Goal: Find contact information: Find contact information

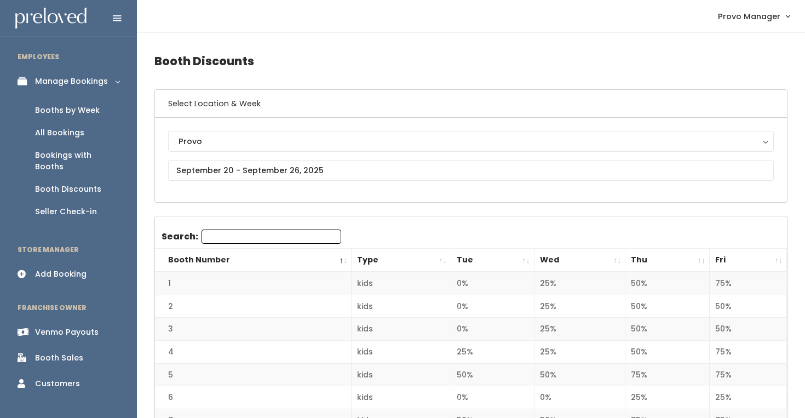
click at [74, 105] on div "Booths by Week" at bounding box center [67, 110] width 65 height 11
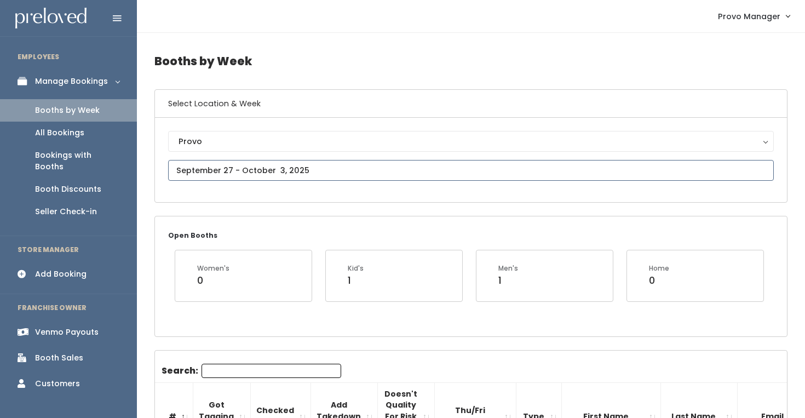
click at [243, 166] on input "text" at bounding box center [471, 170] width 606 height 21
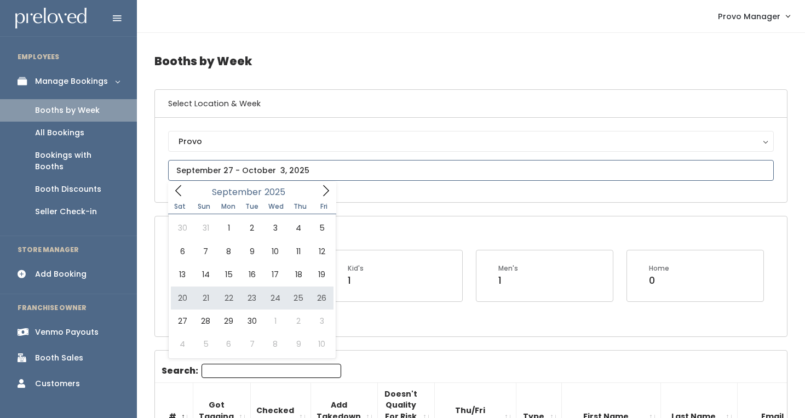
type input "September 20 to September 26"
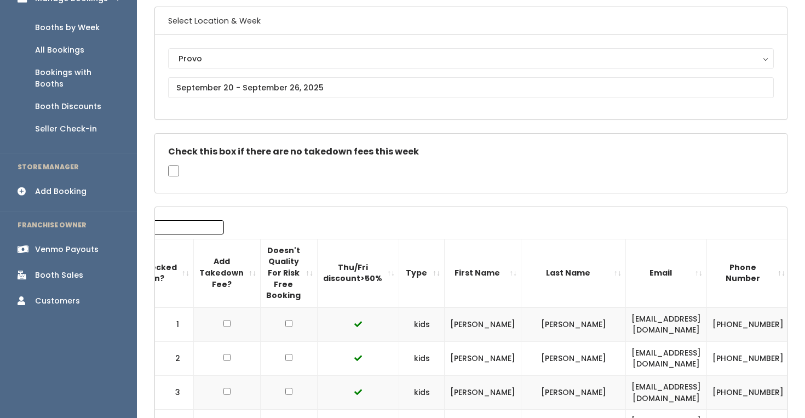
scroll to position [0, 221]
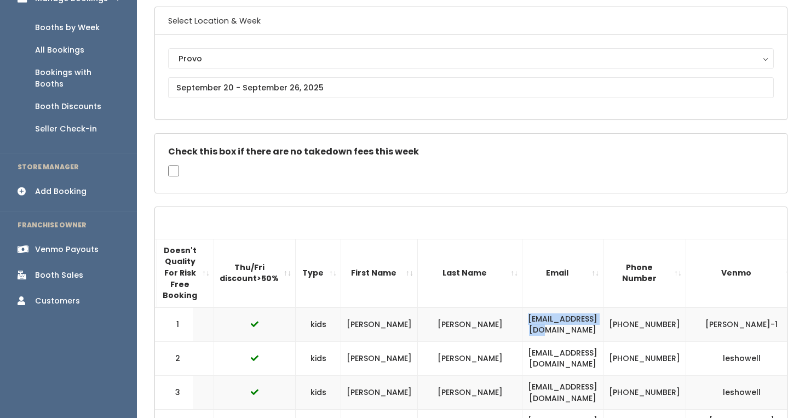
drag, startPoint x: 570, startPoint y: 330, endPoint x: 457, endPoint y: 322, distance: 113.6
click at [522, 322] on td "[EMAIL_ADDRESS][DOMAIN_NAME]" at bounding box center [562, 324] width 81 height 34
drag, startPoint x: 645, startPoint y: 332, endPoint x: 602, endPoint y: 315, distance: 46.5
click at [603, 315] on td "[PHONE_NUMBER]" at bounding box center [644, 324] width 83 height 34
copy td "[PHONE_NUMBER]"
